Goal: Contribute content: Contribute content

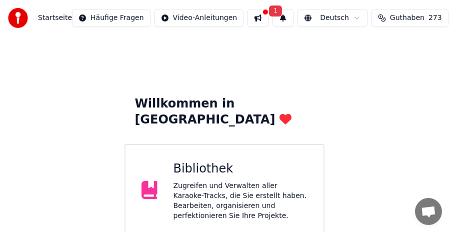
click at [226, 181] on div "Zugreifen und Verwalten aller Karaoke-Tracks, die Sie erstellt haben. Bearbeite…" at bounding box center [241, 201] width 135 height 40
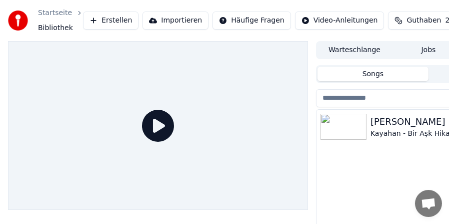
click at [403, 125] on div "[PERSON_NAME]" at bounding box center [449, 122] width 156 height 14
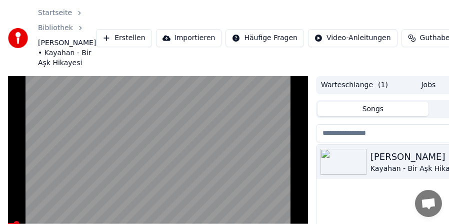
scroll to position [50, 0]
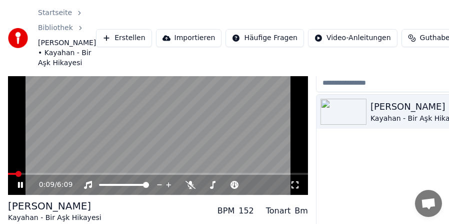
click at [230, 175] on span at bounding box center [158, 174] width 300 height 2
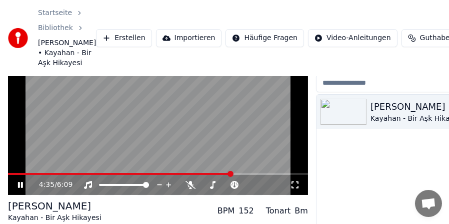
click at [241, 149] on video at bounding box center [158, 110] width 300 height 169
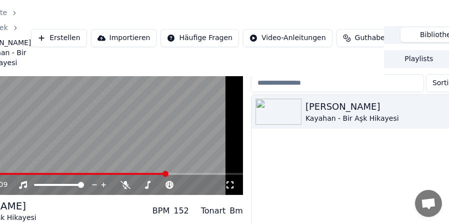
scroll to position [50, 93]
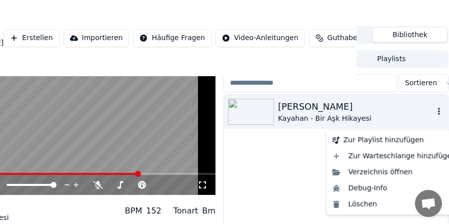
click at [438, 115] on icon "button" at bounding box center [439, 111] width 10 height 8
click at [375, 205] on div "Löschen" at bounding box center [395, 204] width 132 height 16
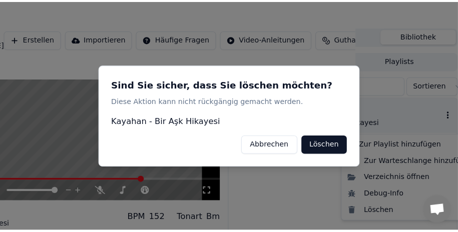
scroll to position [50, 84]
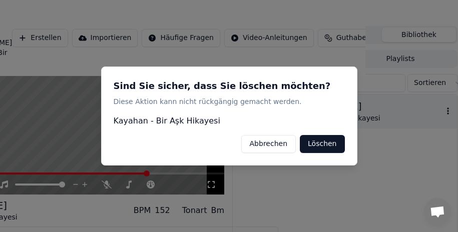
click at [329, 147] on button "Löschen" at bounding box center [322, 144] width 45 height 18
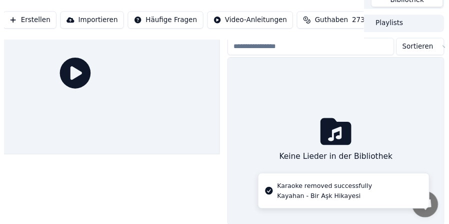
scroll to position [5, 84]
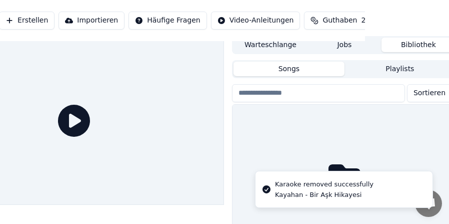
click at [340, 45] on button "Jobs" at bounding box center [345, 45] width 74 height 15
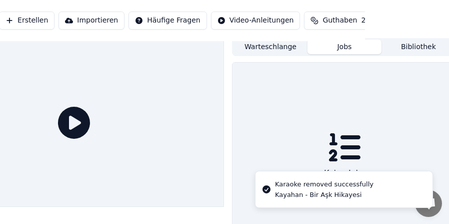
scroll to position [0, 84]
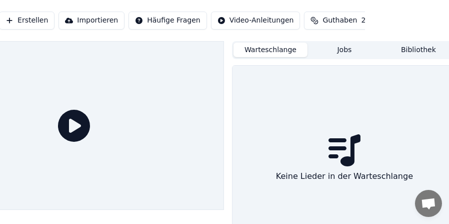
click at [279, 52] on button "Warteschlange" at bounding box center [271, 50] width 74 height 15
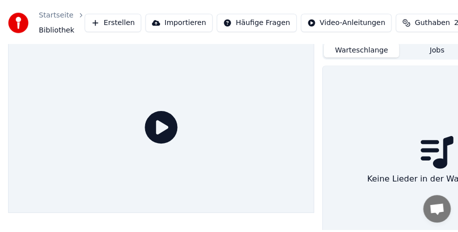
scroll to position [0, 0]
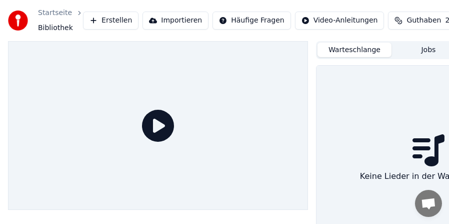
click at [104, 19] on button "Erstellen" at bounding box center [111, 21] width 56 height 18
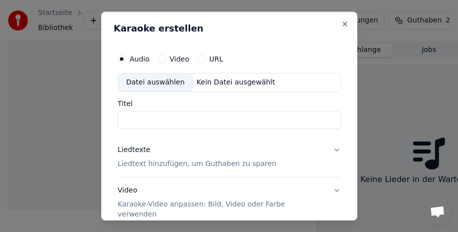
click at [144, 81] on div "Datei auswählen" at bounding box center [155, 83] width 75 height 18
type input "**********"
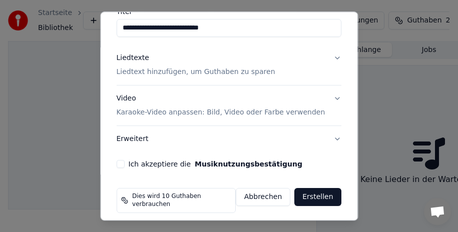
scroll to position [94, 0]
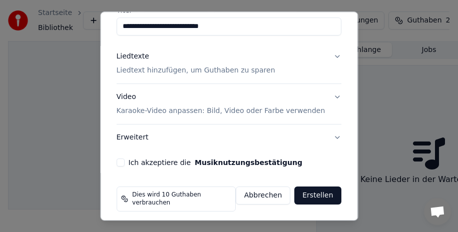
click at [183, 111] on p "Karaoke-Video anpassen: Bild, Video oder Farbe verwenden" at bounding box center [221, 111] width 209 height 10
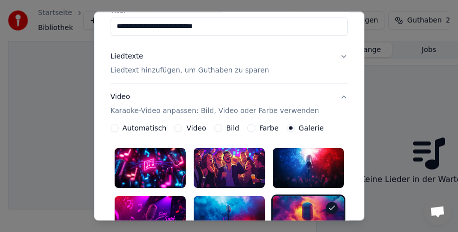
click at [174, 127] on button "Video" at bounding box center [178, 128] width 8 height 8
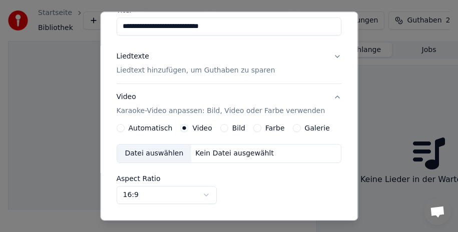
scroll to position [144, 0]
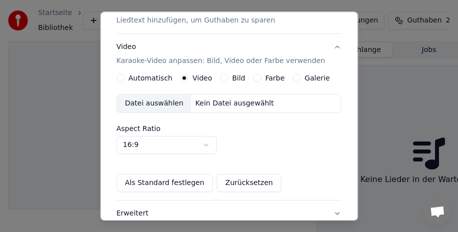
click at [158, 104] on div "Datei auswählen" at bounding box center [154, 104] width 75 height 18
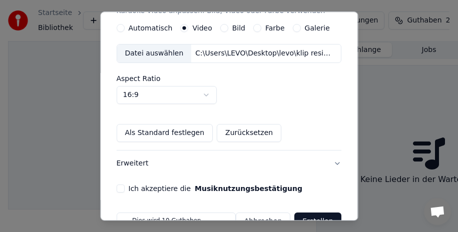
scroll to position [220, 0]
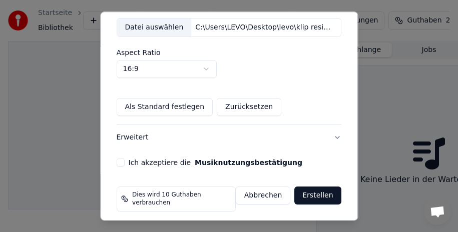
click at [121, 163] on button "Ich akzeptiere die Musiknutzungsbestätigung" at bounding box center [121, 163] width 8 height 8
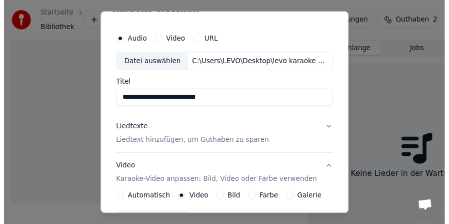
scroll to position [0, 0]
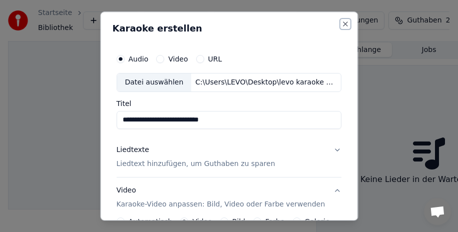
click at [341, 23] on button "Close" at bounding box center [345, 24] width 8 height 8
